Goal: Contribute content

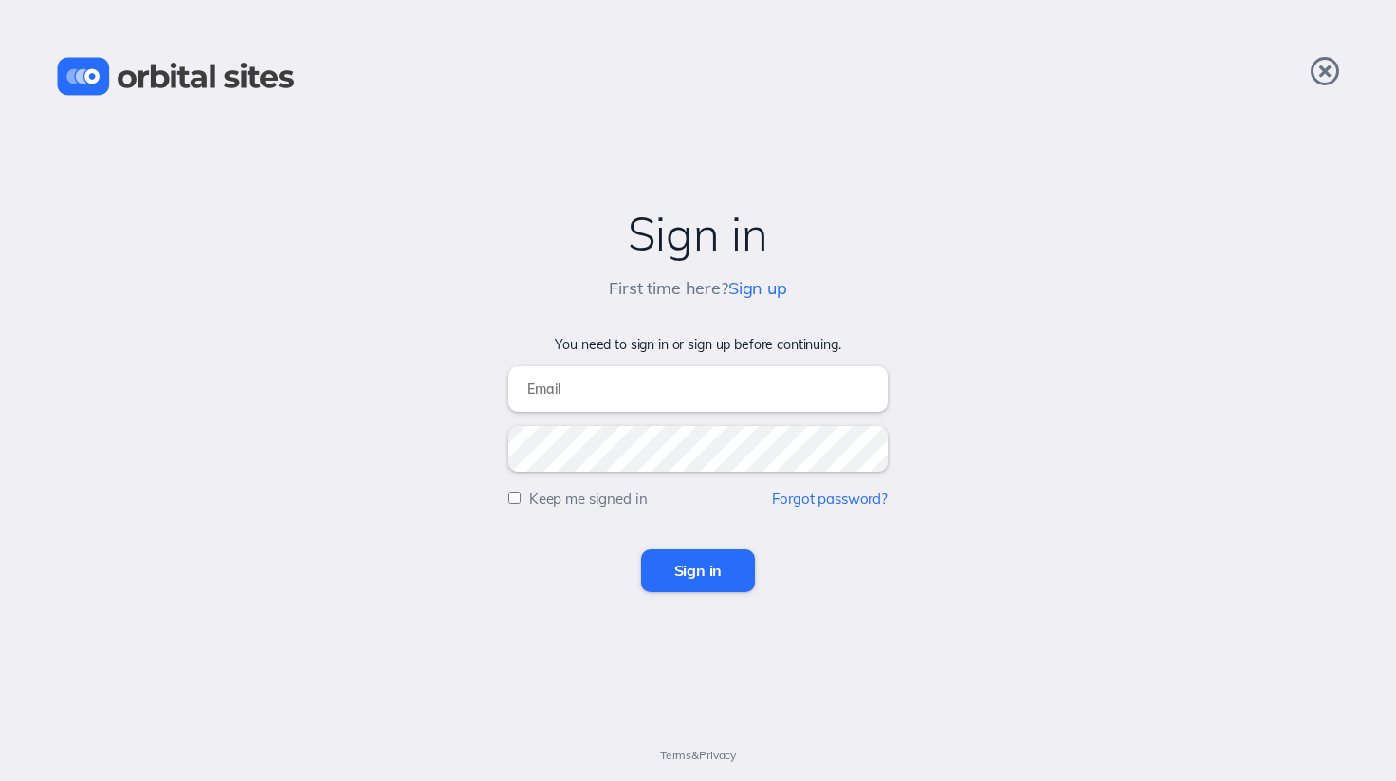
type input "[EMAIL_ADDRESS][DOMAIN_NAME]"
click at [695, 573] on input "Sign in" at bounding box center [698, 570] width 115 height 42
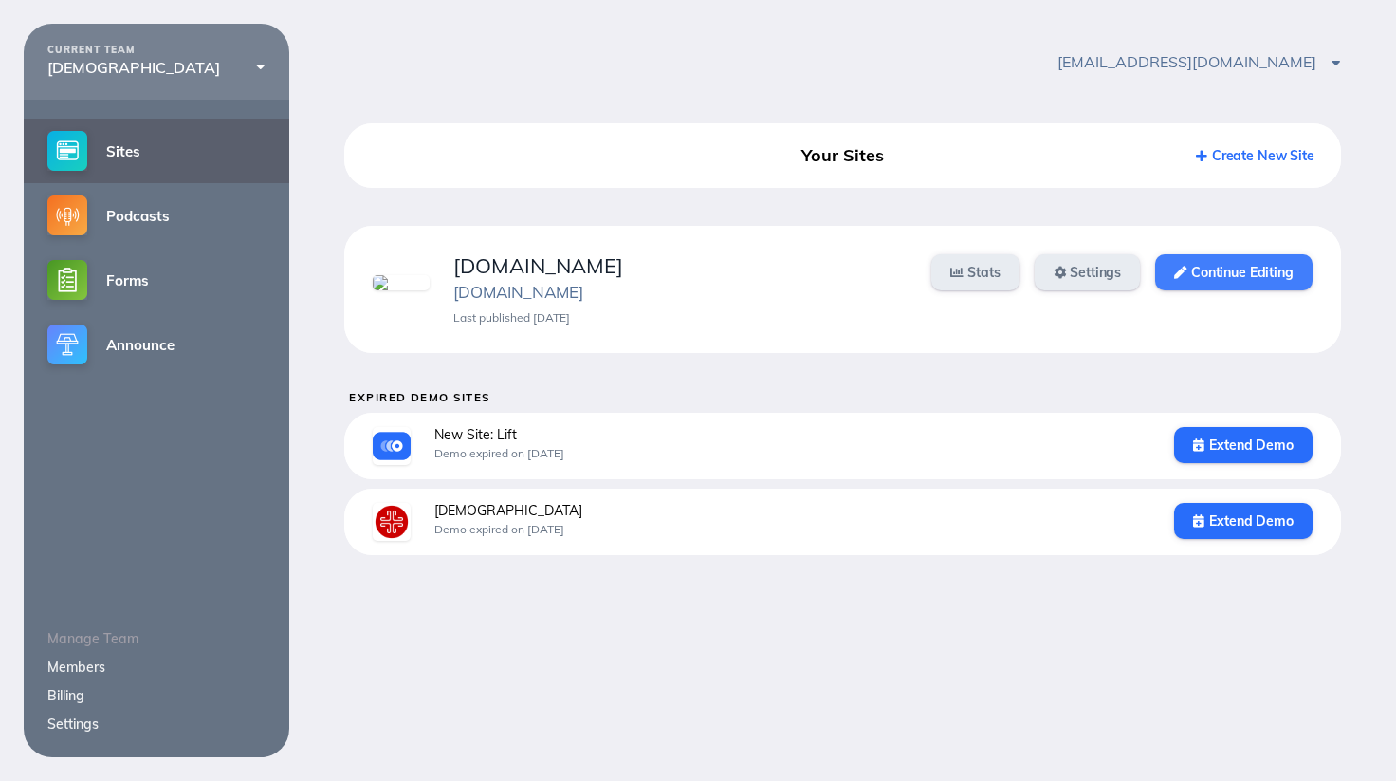
click at [1196, 283] on link "Continue Editing" at bounding box center [1233, 272] width 157 height 36
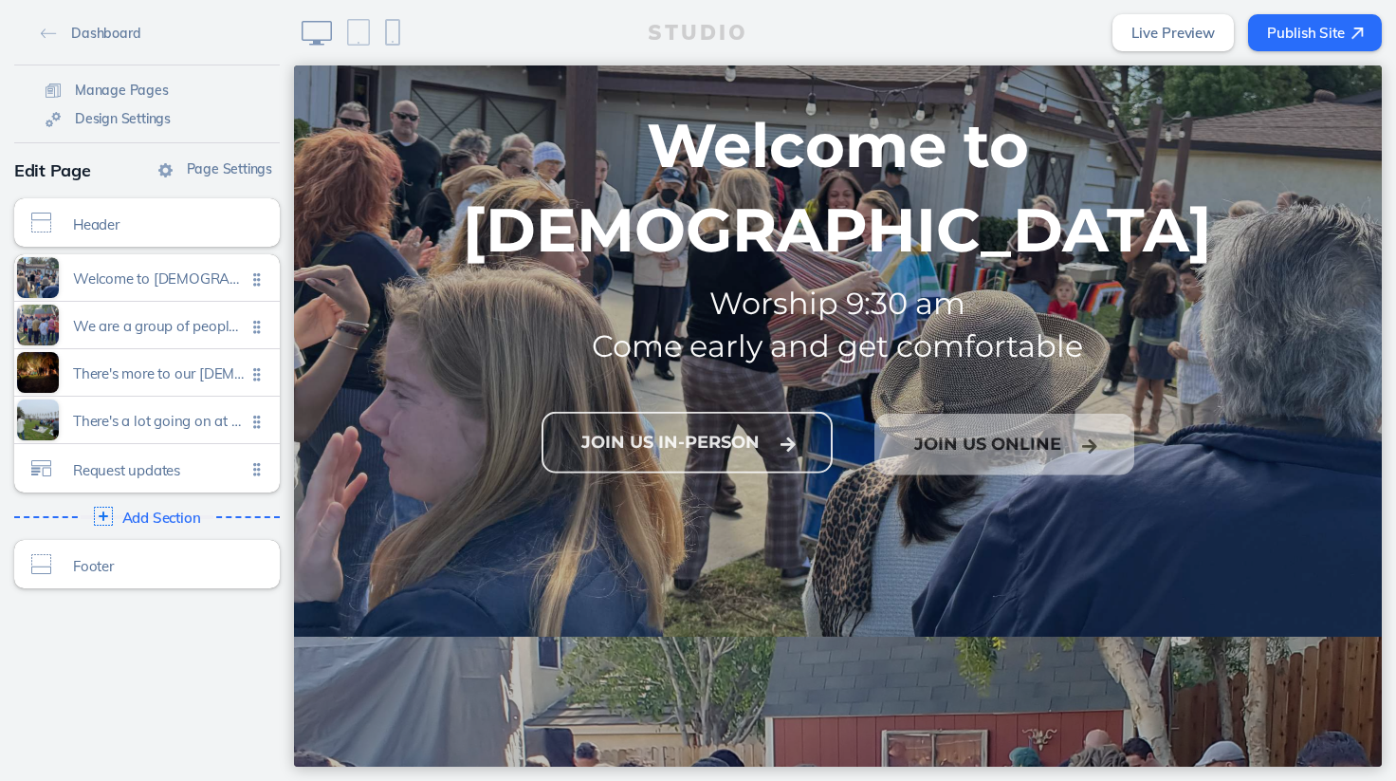
scroll to position [233, 0]
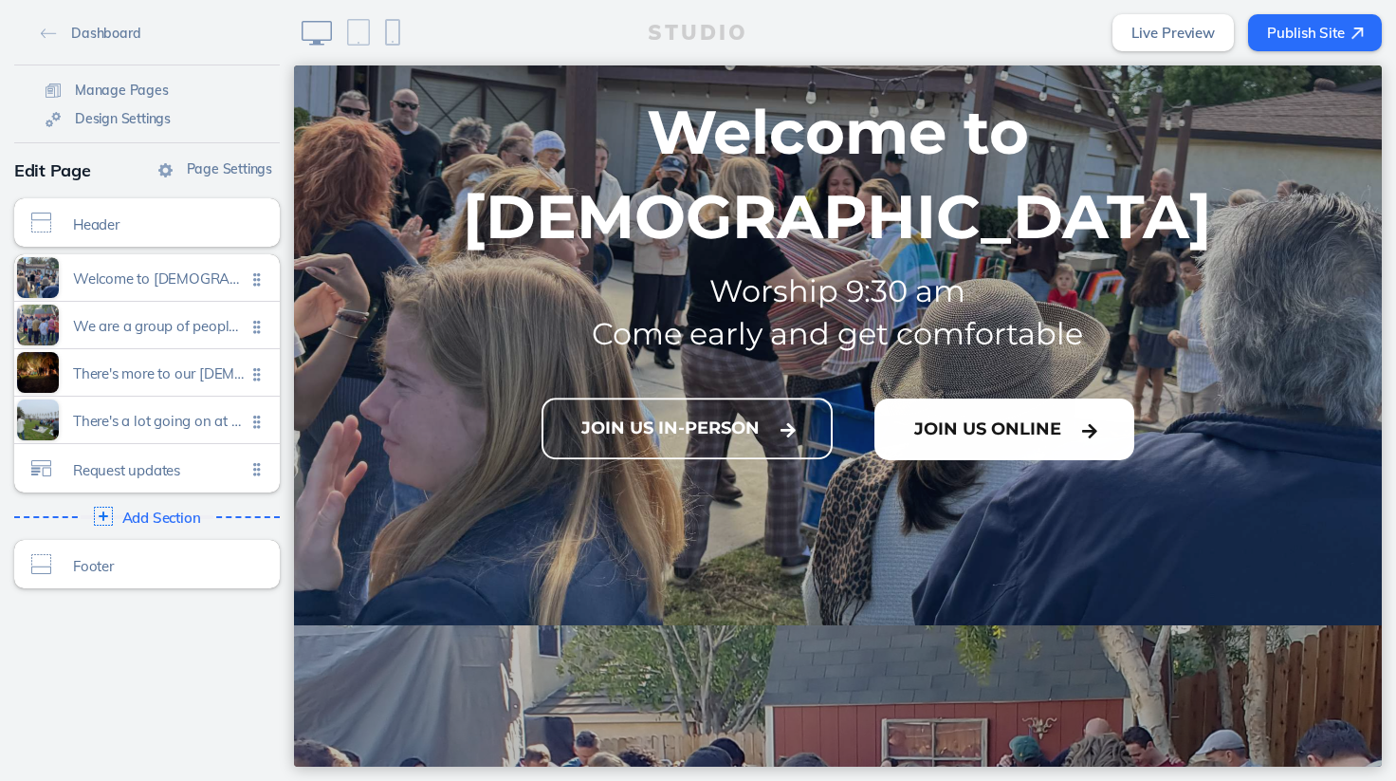
click at [935, 398] on button "Join Us Online" at bounding box center [1005, 429] width 260 height 62
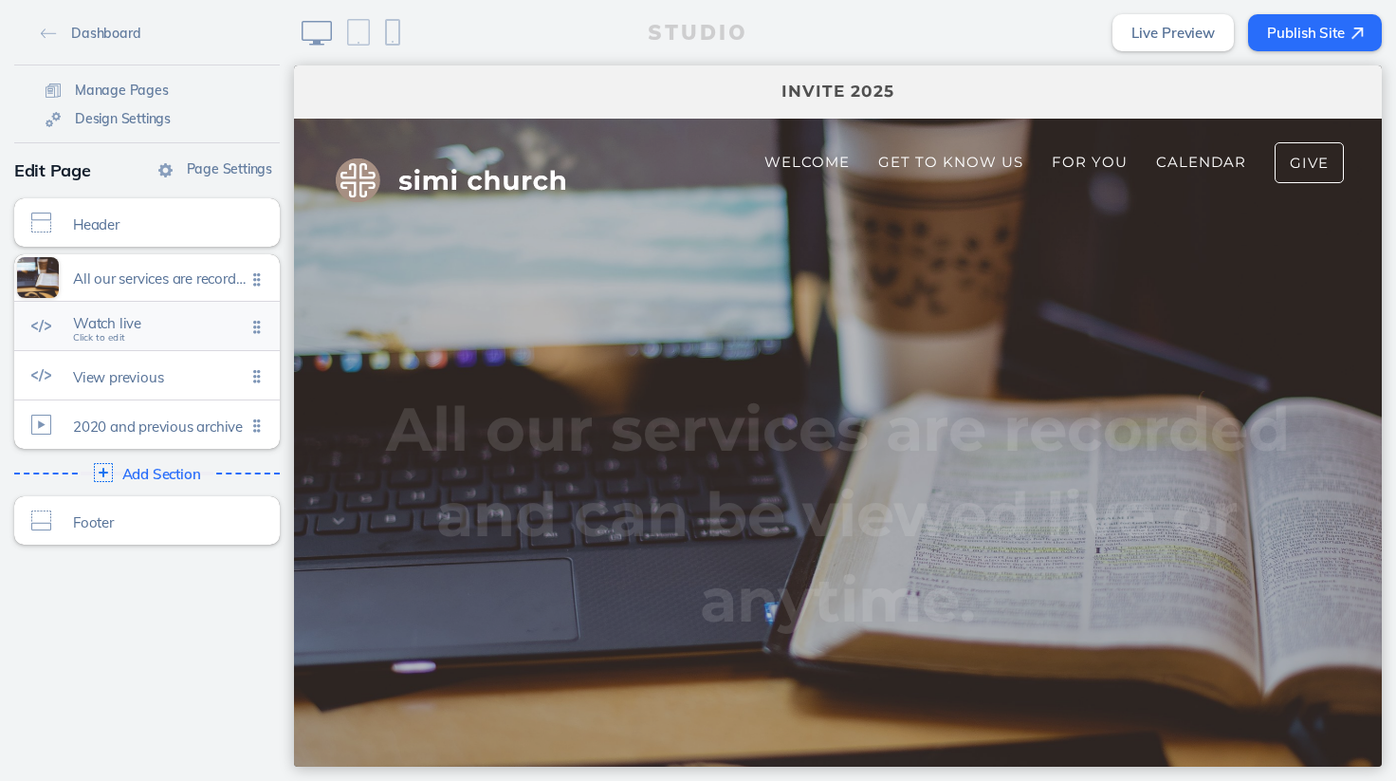
click at [128, 340] on div "Watch live Click to edit" at bounding box center [147, 326] width 266 height 48
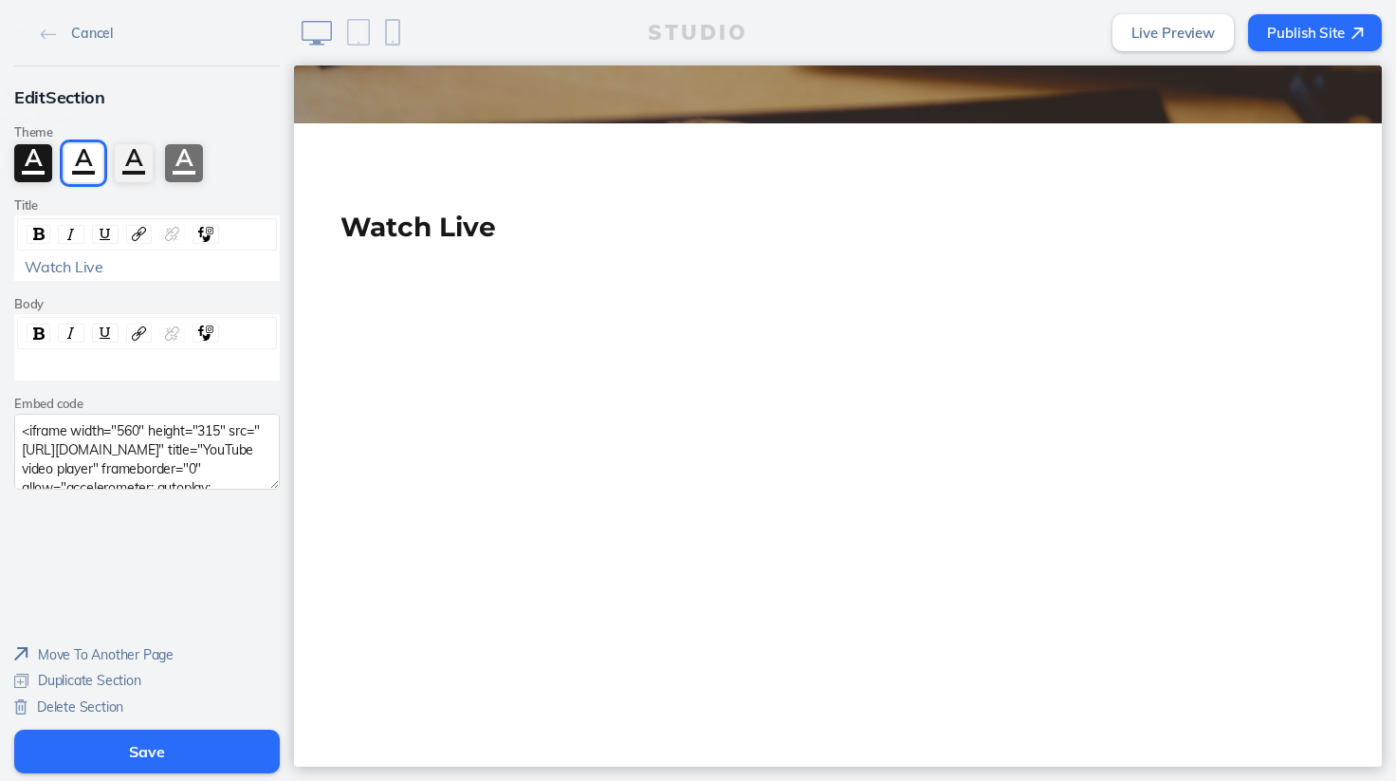
scroll to position [793, 0]
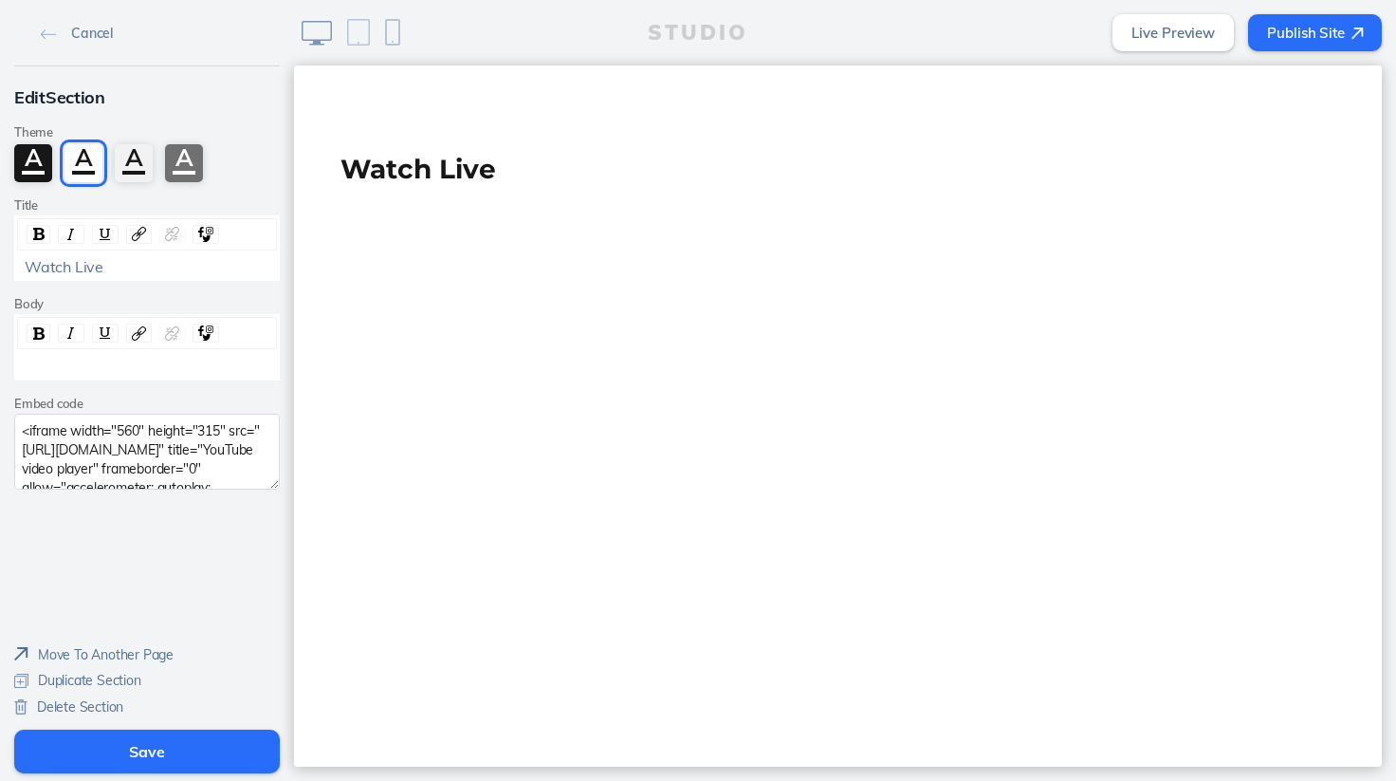
click at [76, 432] on textarea "<iframe width="560" height="315" src="https://www.youtube.com/embed/XzdD7O8LNow…" at bounding box center [147, 452] width 266 height 76
paste textarea "nji0dPDe1-4?si=7wrRWOZ9nLJIo1NJ"
type textarea "<iframe width="560" height="315" src="https://www.youtube.com/embed/nji0dPDe1-4…"
click at [114, 746] on button "Save" at bounding box center [147, 751] width 266 height 44
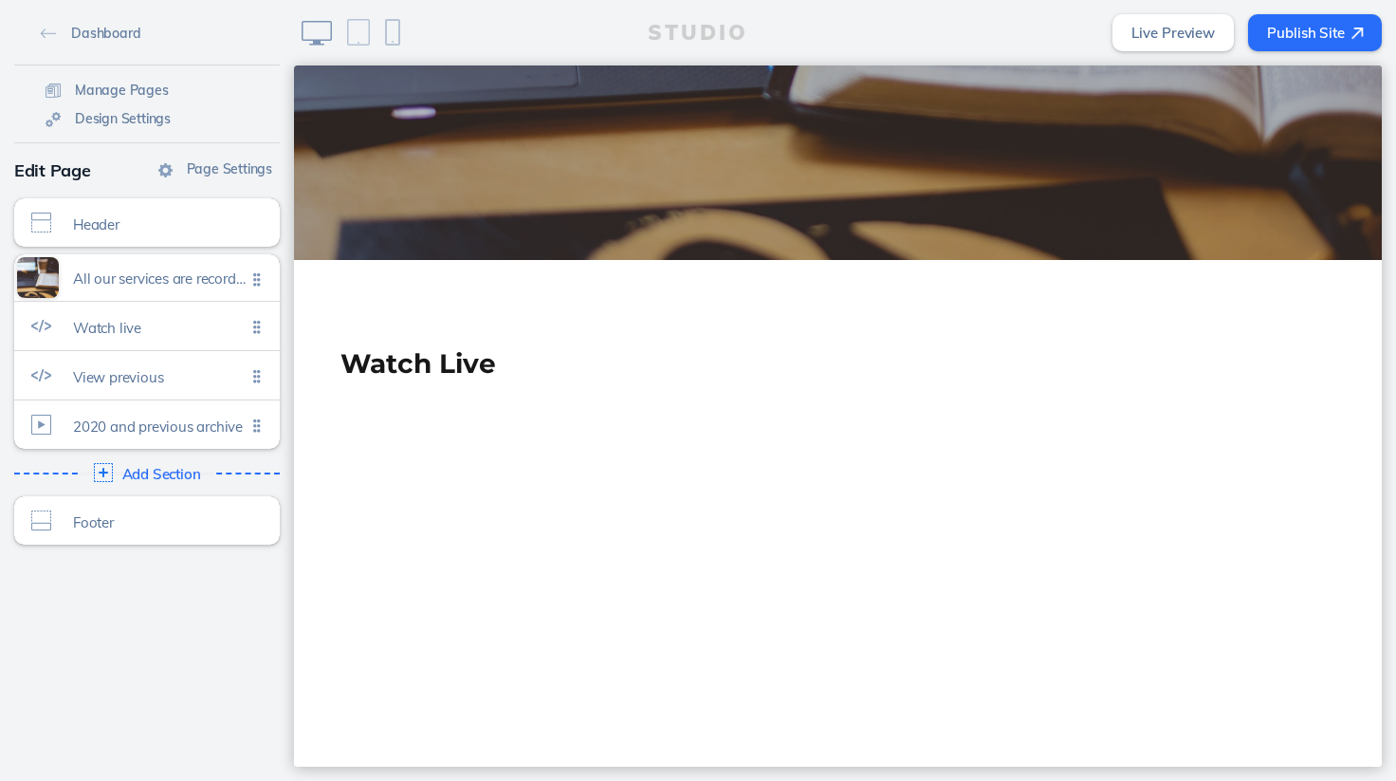
scroll to position [28, 0]
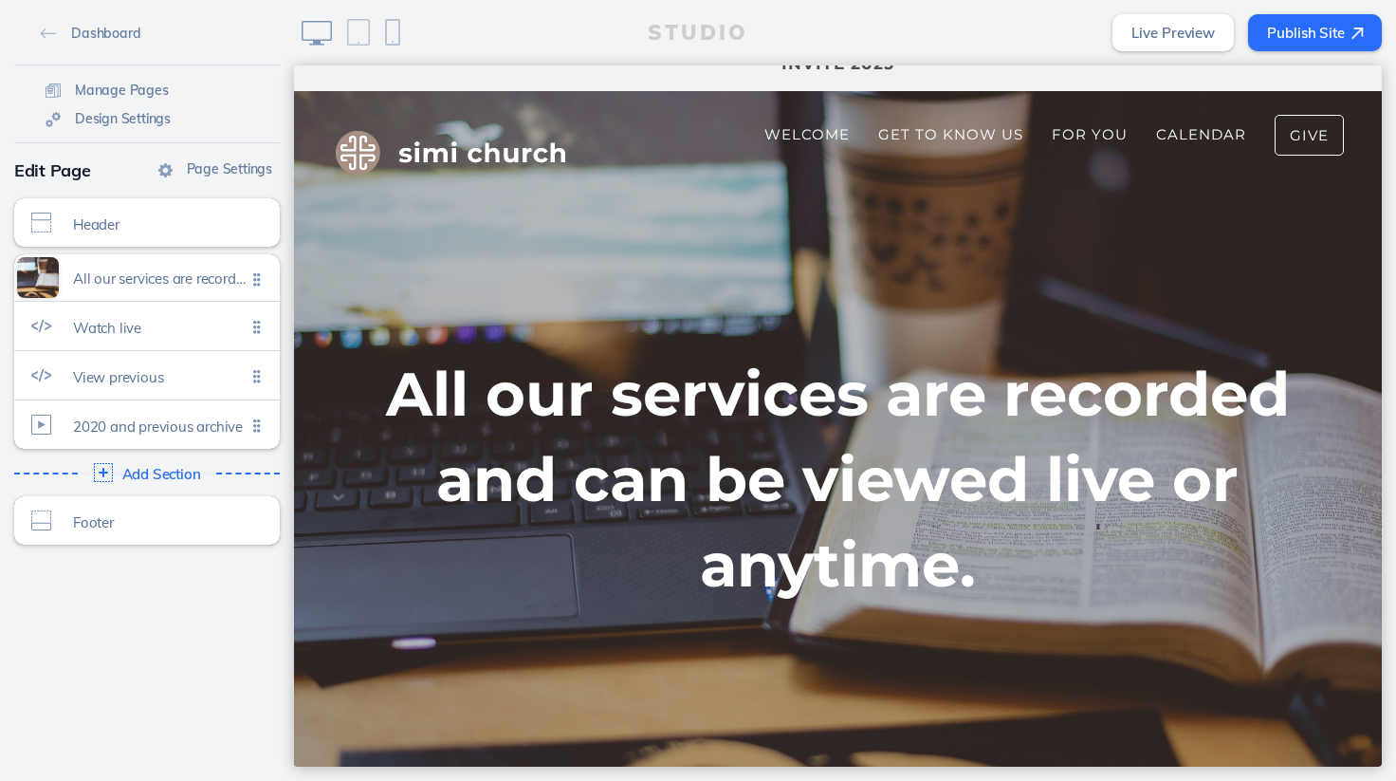
click at [1313, 45] on button "Publish Site" at bounding box center [1315, 32] width 134 height 37
